Goal: Navigation & Orientation: Find specific page/section

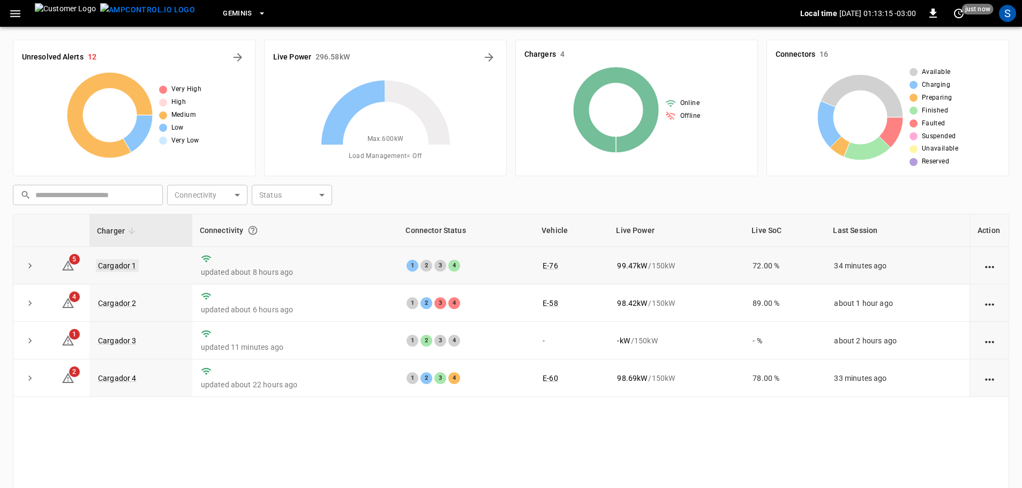
click at [131, 268] on link "Cargador 1" at bounding box center [117, 265] width 43 height 13
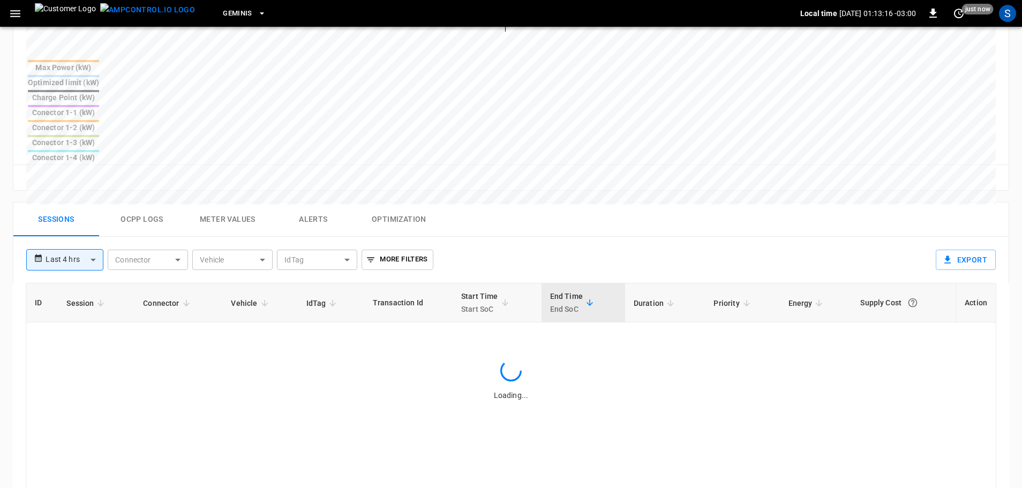
scroll to position [428, 0]
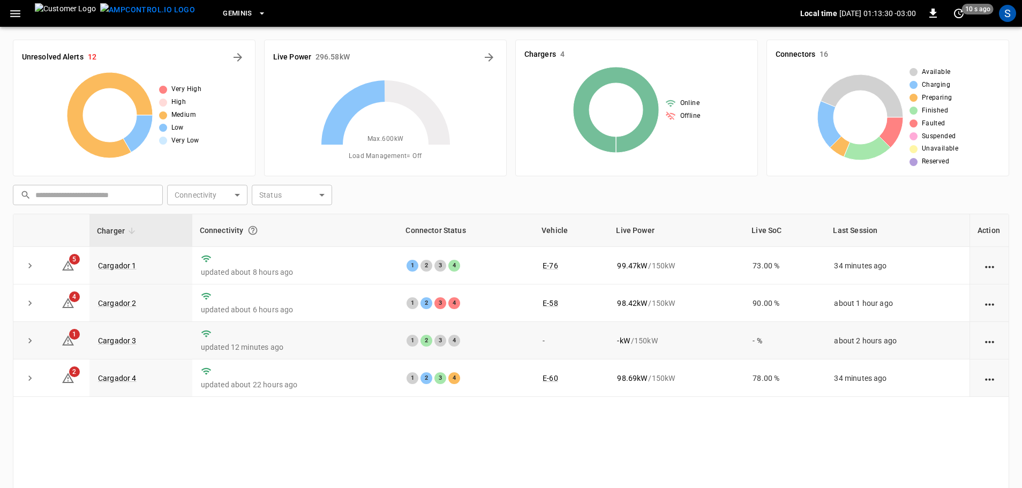
click at [310, 345] on p "updated 12 minutes ago" at bounding box center [295, 347] width 189 height 11
click at [130, 344] on link "Cargador 3" at bounding box center [117, 340] width 43 height 13
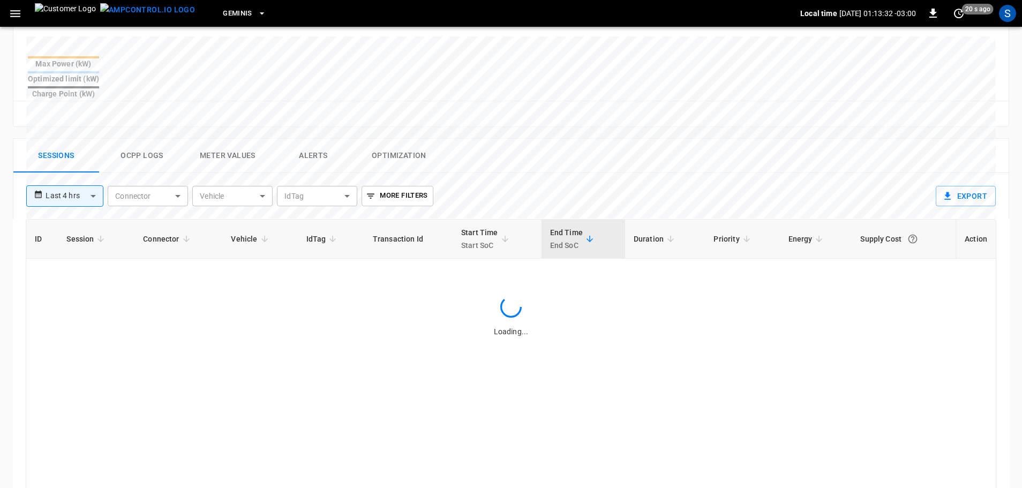
scroll to position [428, 0]
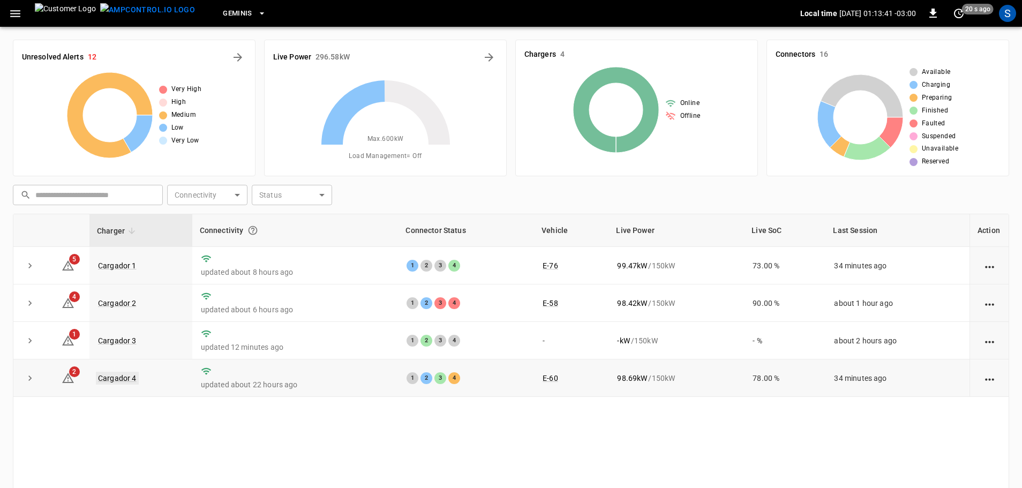
click at [121, 372] on link "Cargador 4" at bounding box center [117, 378] width 43 height 13
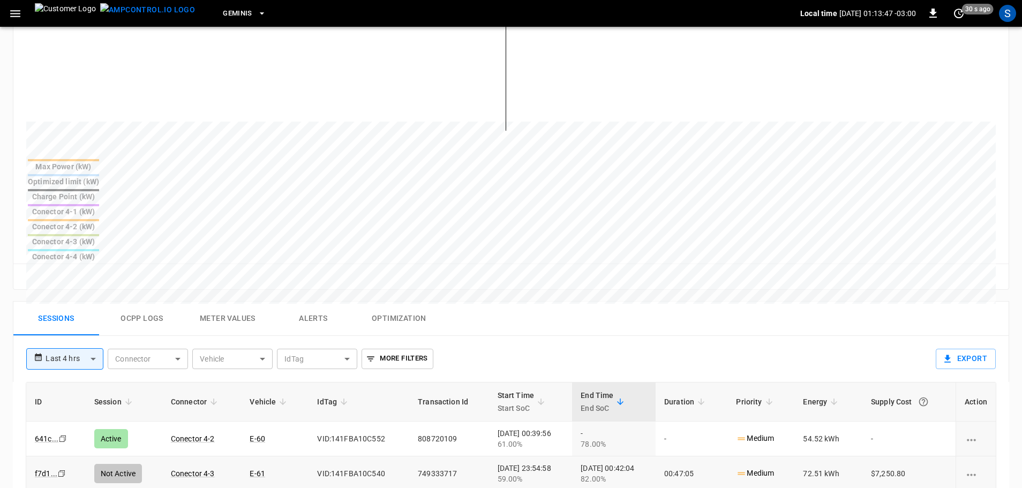
scroll to position [375, 0]
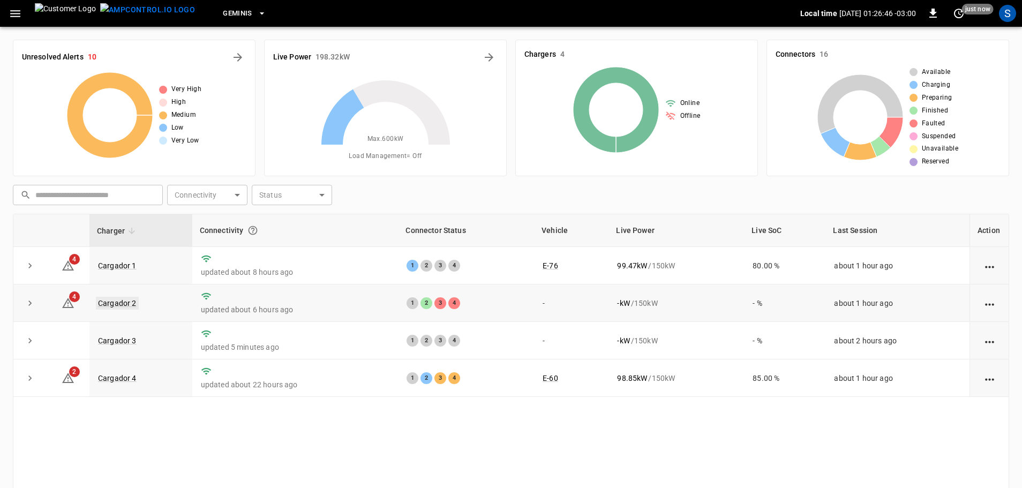
click at [130, 301] on link "Cargador 2" at bounding box center [117, 303] width 43 height 13
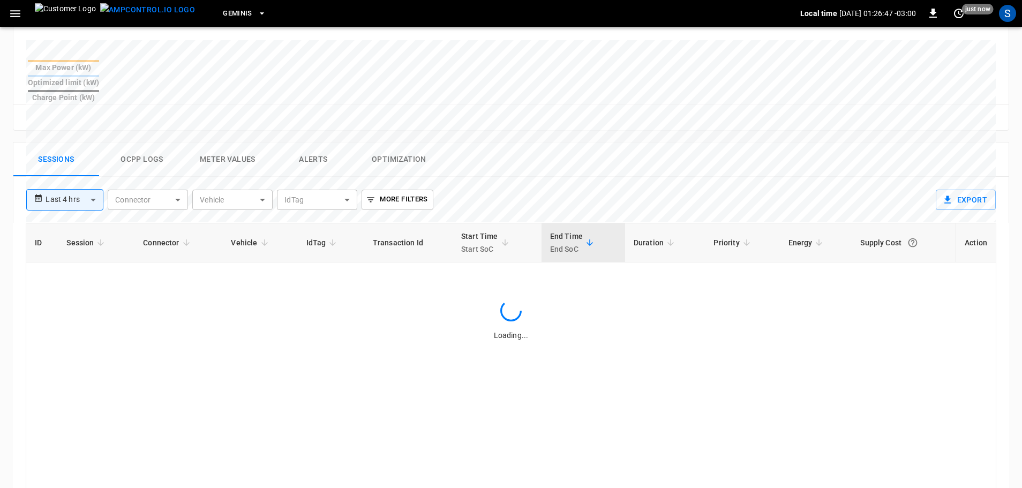
scroll to position [428, 0]
